Goal: Task Accomplishment & Management: Complete application form

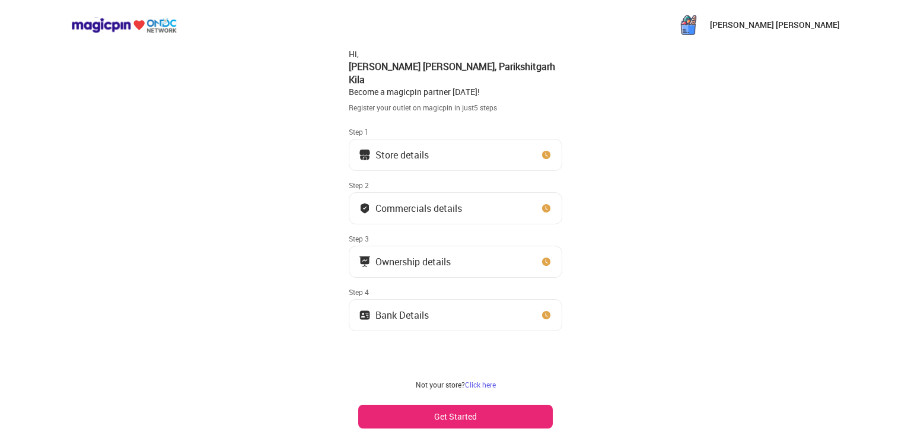
click at [447, 415] on button "Get Started" at bounding box center [455, 416] width 195 height 24
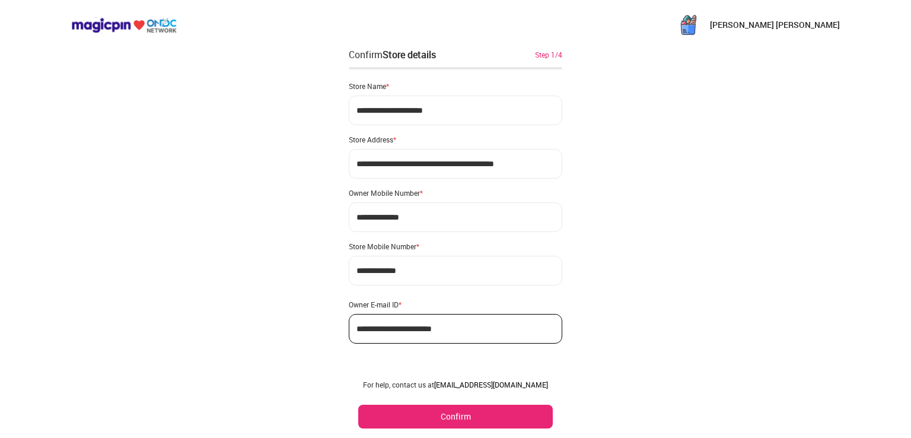
click at [396, 285] on div "**********" at bounding box center [455, 208] width 213 height 272
click at [475, 385] on link "partner@magicpin.in" at bounding box center [491, 384] width 114 height 9
click at [476, 385] on link "partner@magicpin.in" at bounding box center [491, 384] width 114 height 9
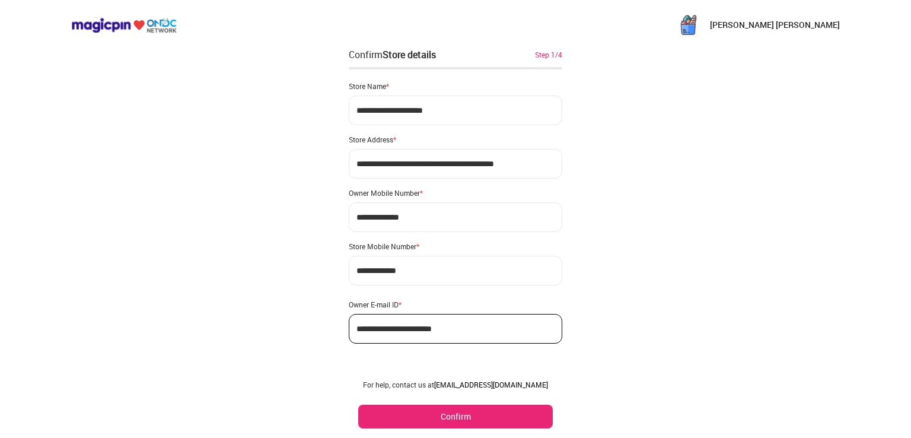
click at [517, 384] on link "partner@magicpin.in" at bounding box center [491, 384] width 114 height 9
click at [517, 385] on link "partner@magicpin.in" at bounding box center [491, 384] width 114 height 9
drag, startPoint x: 393, startPoint y: 273, endPoint x: 646, endPoint y: 231, distance: 256.8
click at [646, 231] on div "**********" at bounding box center [455, 225] width 911 height 450
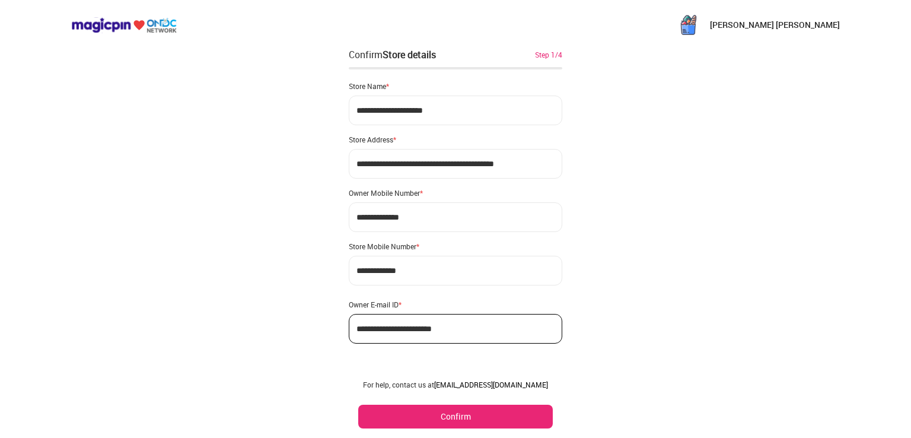
click at [508, 381] on link "partner@magicpin.in" at bounding box center [491, 384] width 114 height 9
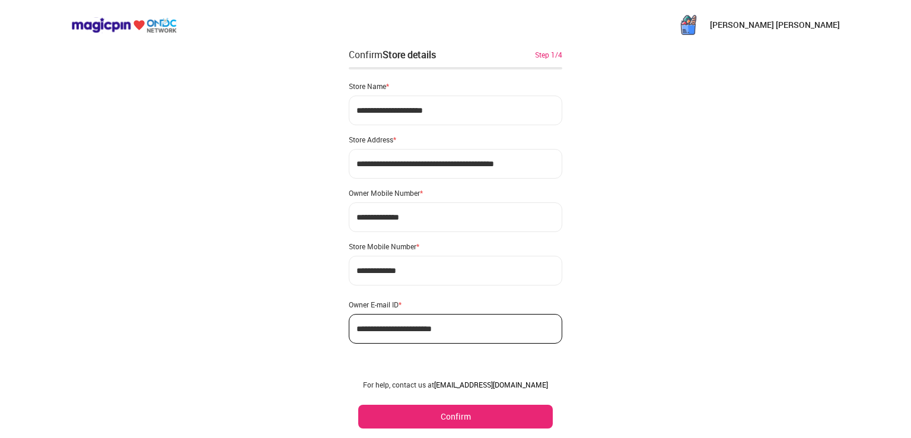
click at [508, 381] on link "partner@magicpin.in" at bounding box center [491, 384] width 114 height 9
click at [507, 381] on link "partner@magicpin.in" at bounding box center [491, 384] width 114 height 9
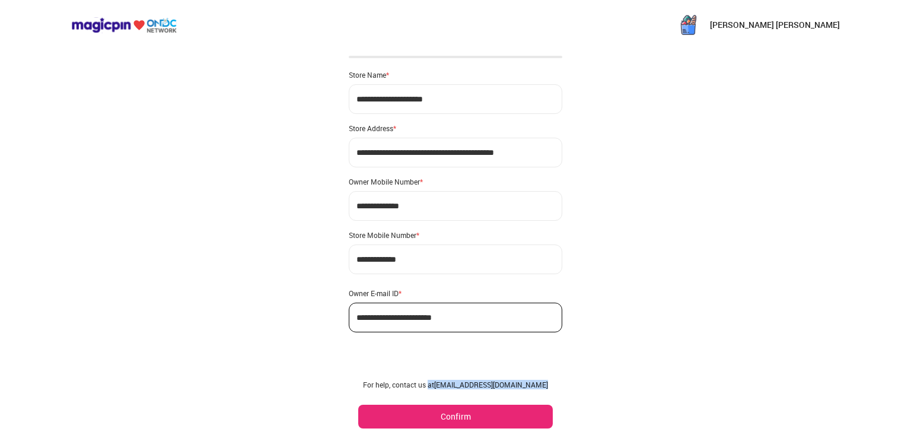
drag, startPoint x: 450, startPoint y: 382, endPoint x: 484, endPoint y: 390, distance: 34.5
click at [484, 390] on div "For help, contact us at partner@magicpin.in Confirm" at bounding box center [455, 404] width 213 height 68
copy div "at partner@magicpin.in"
click at [454, 417] on button "Confirm" at bounding box center [455, 416] width 195 height 24
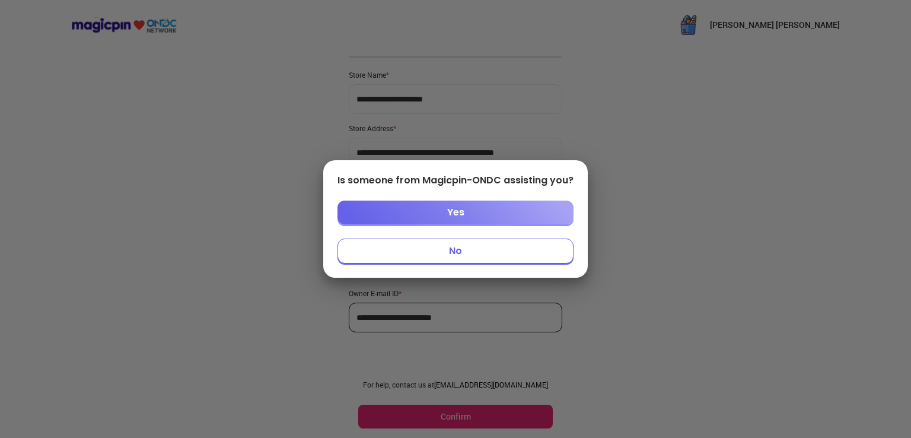
click at [465, 254] on button "No" at bounding box center [455, 250] width 236 height 25
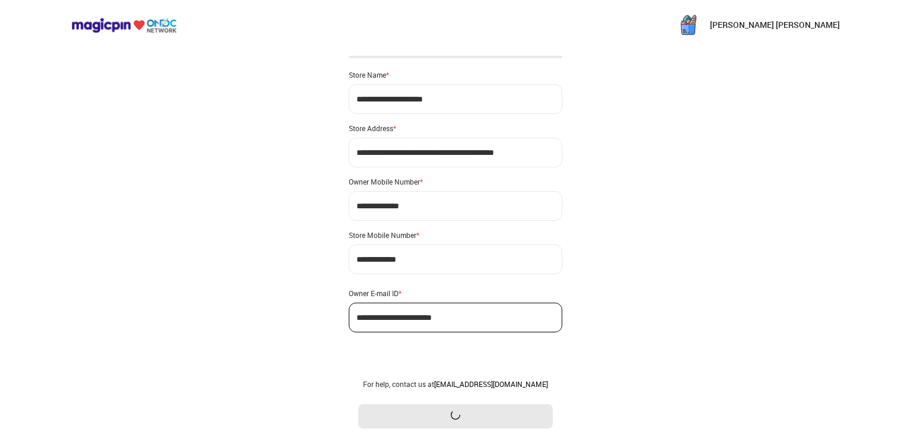
scroll to position [0, 0]
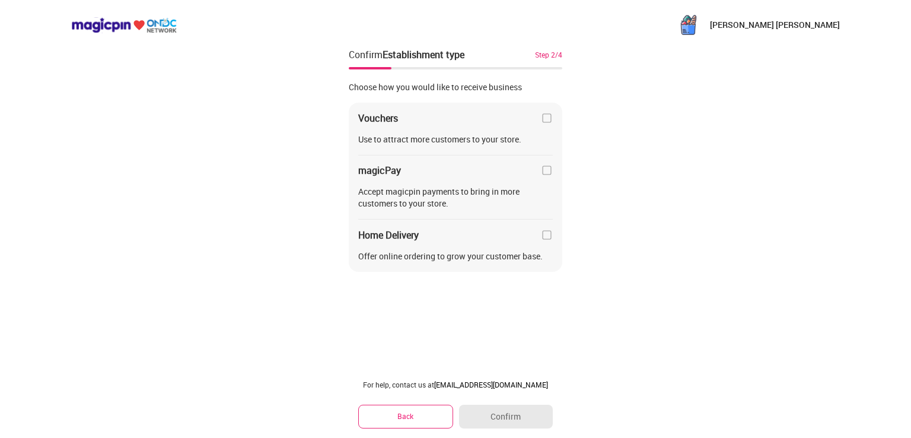
click at [547, 231] on img at bounding box center [547, 235] width 12 height 12
click at [504, 415] on button "Confirm" at bounding box center [506, 416] width 94 height 24
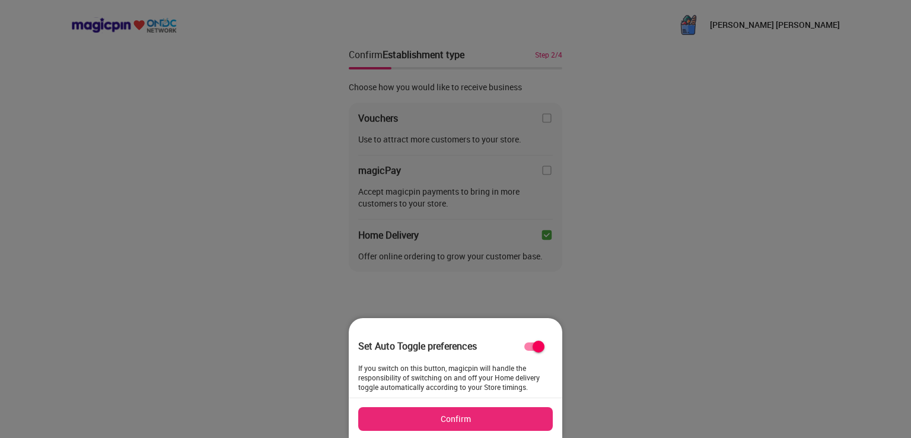
click at [498, 419] on button "Confirm" at bounding box center [455, 419] width 195 height 24
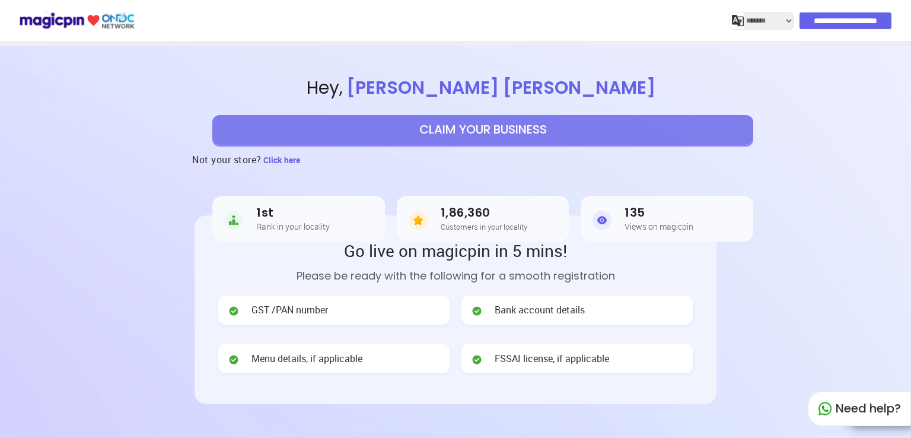
select select "*******"
click at [464, 135] on button "CLAIM YOUR BUSINESS" at bounding box center [482, 130] width 541 height 30
